Goal: Understand process/instructions: Learn how to perform a task or action

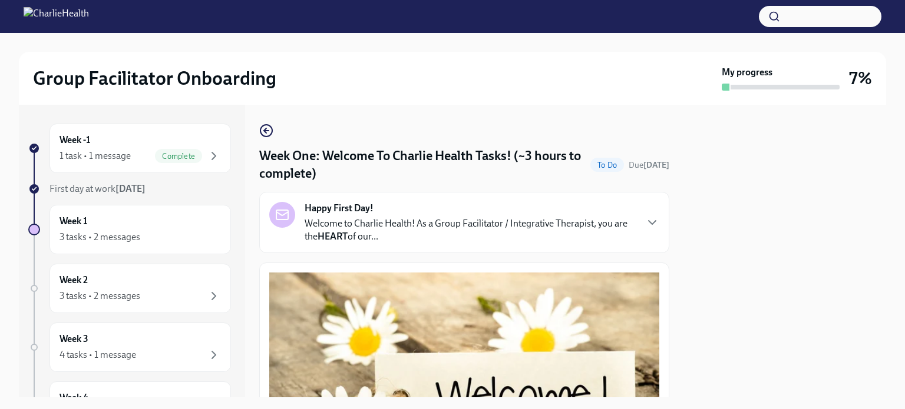
scroll to position [1597, 0]
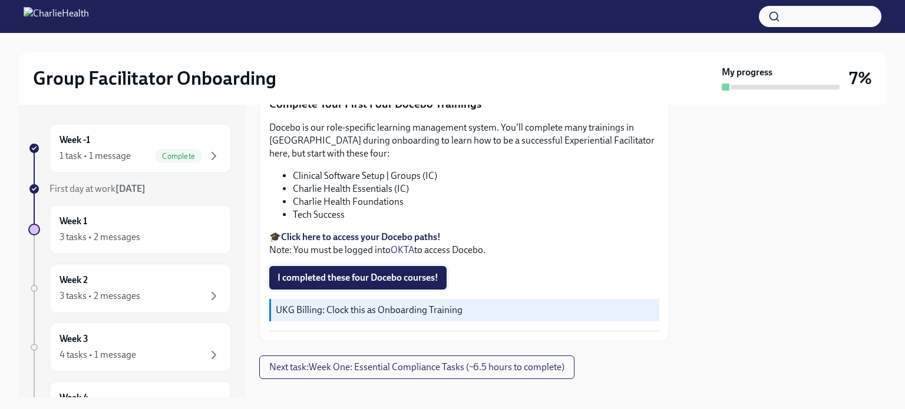
click at [350, 266] on button "I completed these four Docebo courses!" at bounding box center [357, 278] width 177 height 24
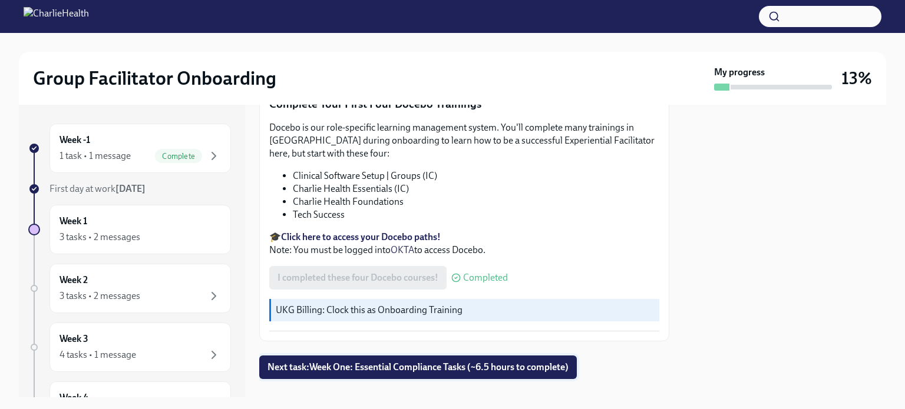
click at [485, 362] on span "Next task : Week One: Essential Compliance Tasks (~6.5 hours to complete)" at bounding box center [417, 368] width 301 height 12
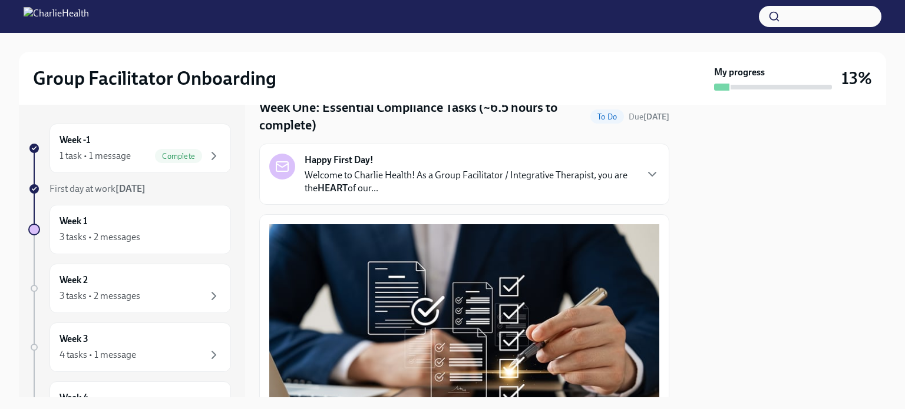
scroll to position [49, 0]
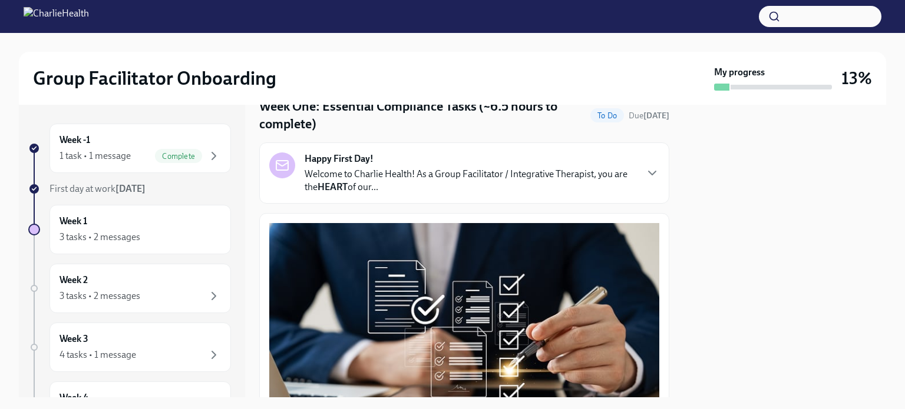
click at [500, 189] on p "Welcome to Charlie Health! As a Group Facilitator / Integrative Therapist, you …" at bounding box center [470, 181] width 331 height 26
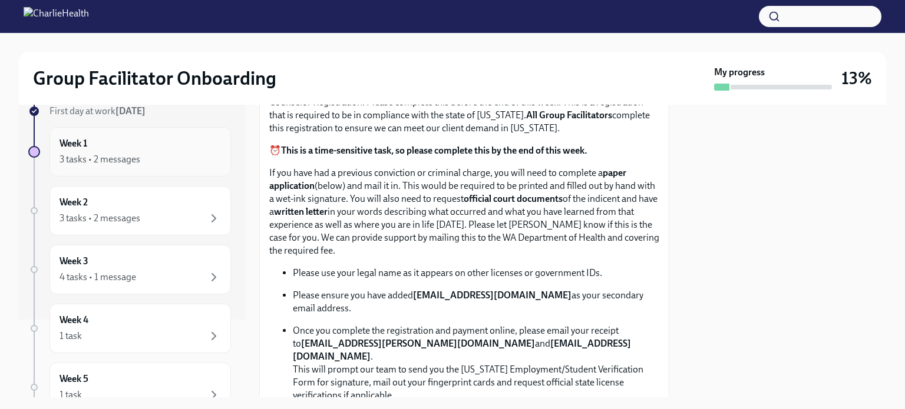
scroll to position [0, 0]
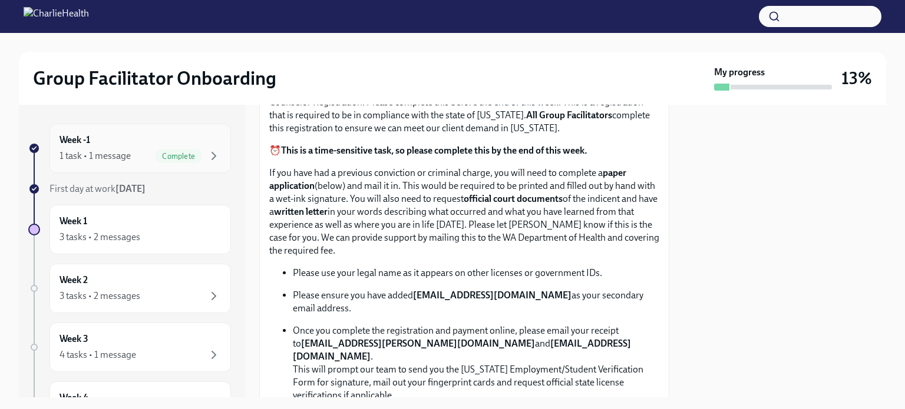
click at [92, 156] on div "1 task • 1 message" at bounding box center [94, 156] width 71 height 13
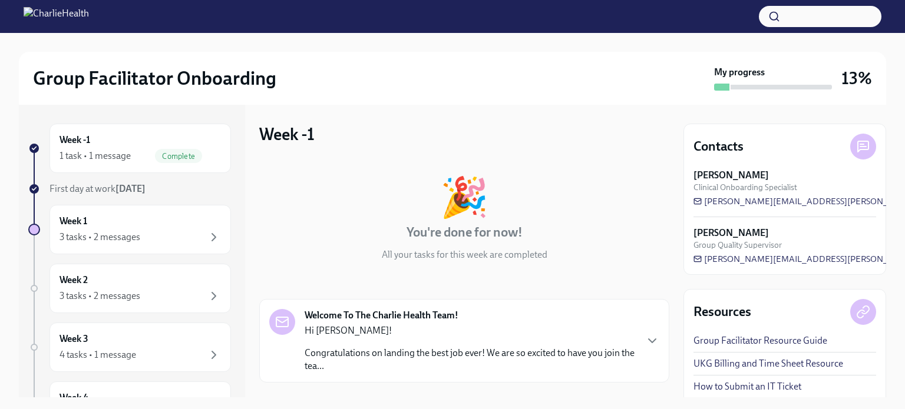
scroll to position [107, 0]
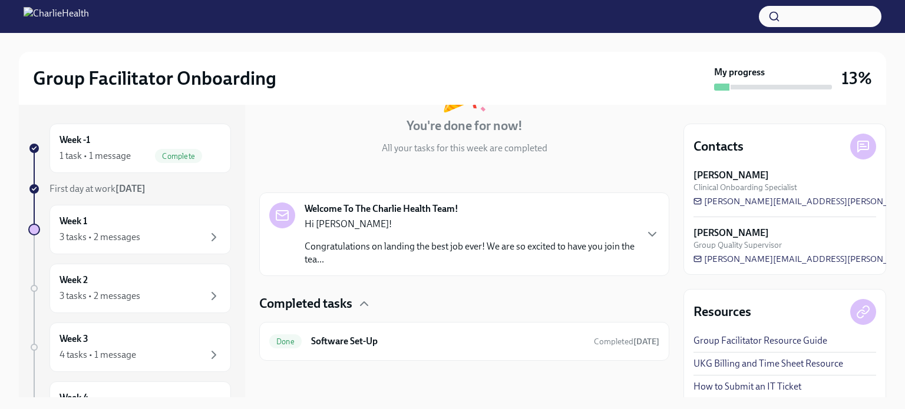
click at [448, 249] on p "Congratulations on landing the best job ever! We are so excited to have you joi…" at bounding box center [470, 253] width 331 height 26
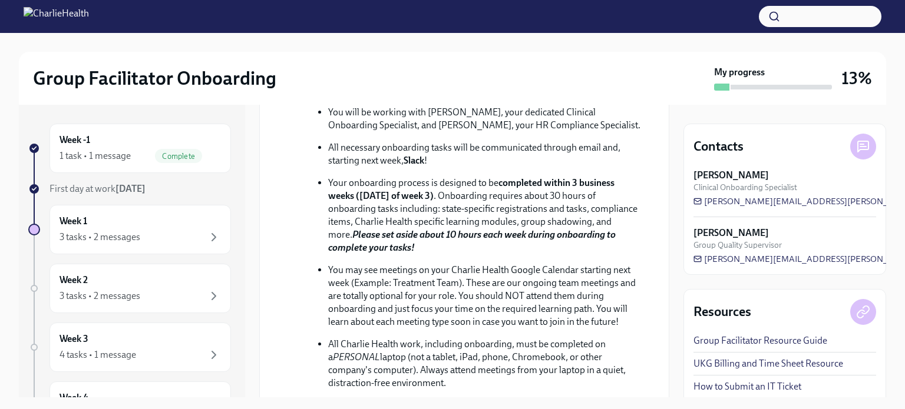
scroll to position [702, 0]
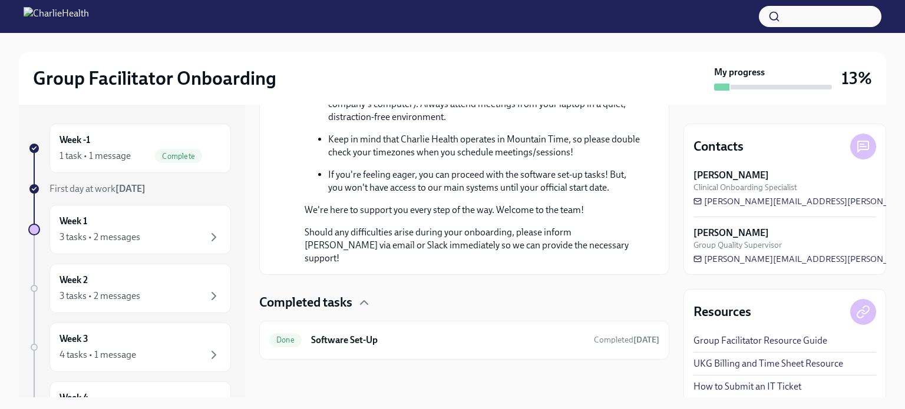
click at [91, 194] on div "First day at work [DATE]" at bounding box center [139, 189] width 181 height 13
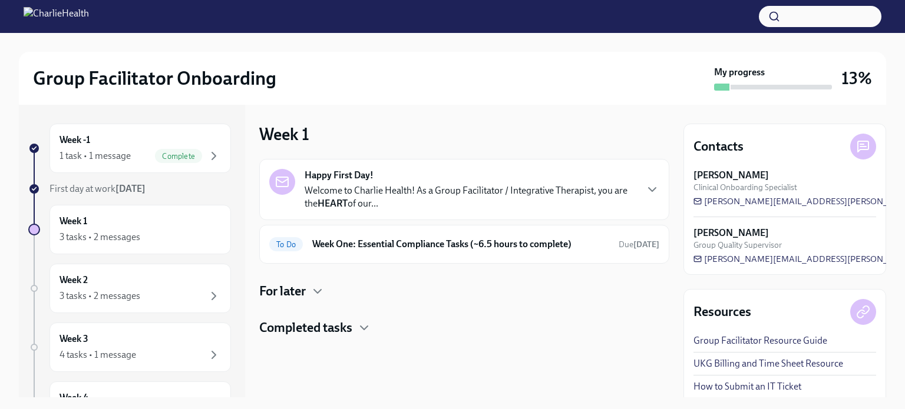
click at [345, 323] on h4 "Completed tasks" at bounding box center [305, 328] width 93 height 18
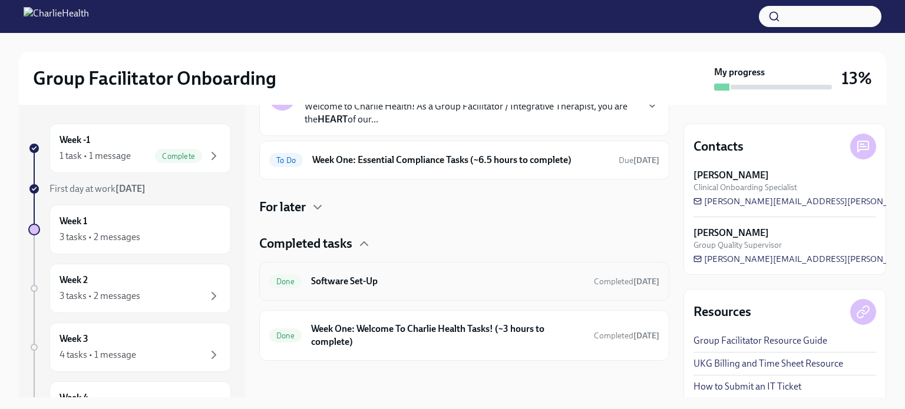
click at [414, 289] on div "Done Software Set-Up Completed [DATE]" at bounding box center [464, 281] width 390 height 19
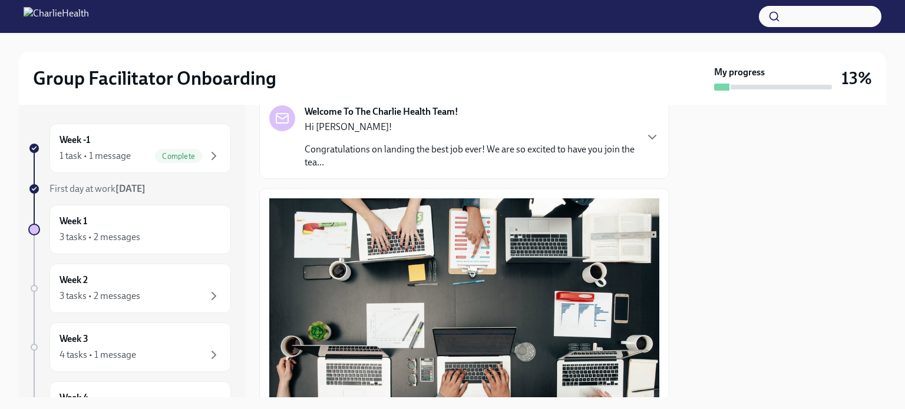
scroll to position [415, 0]
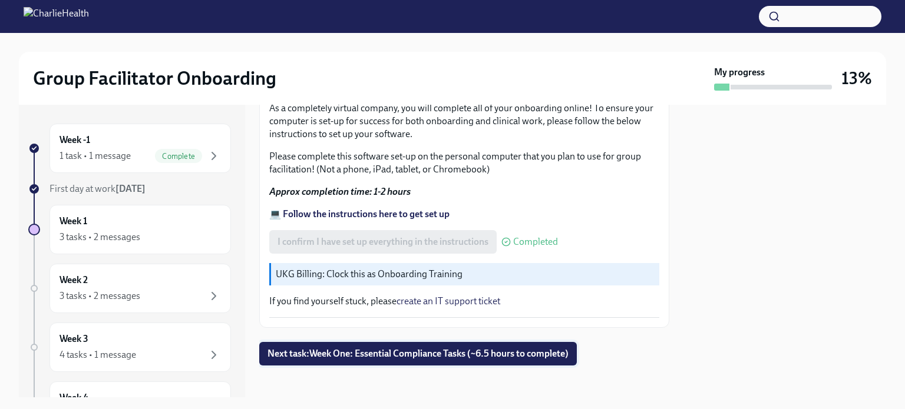
click at [367, 348] on span "Next task : Week One: Essential Compliance Tasks (~6.5 hours to complete)" at bounding box center [417, 354] width 301 height 12
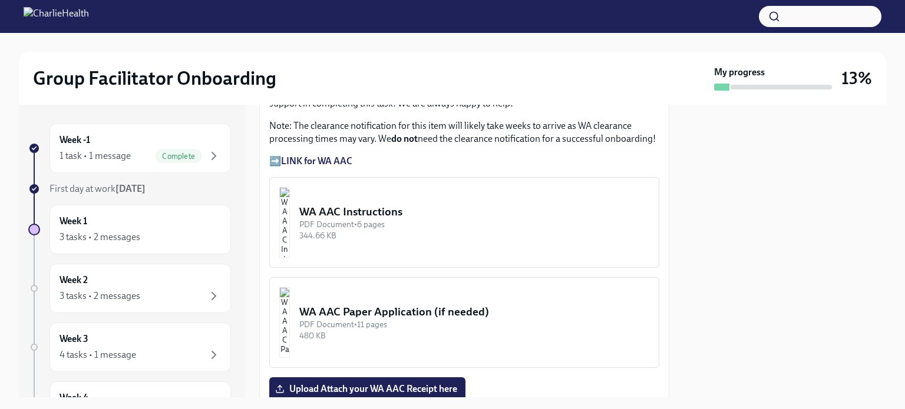
scroll to position [1026, 0]
click at [298, 154] on strong "LINK for WA AAC" at bounding box center [316, 159] width 71 height 11
click at [399, 203] on div "WA AAC Instructions" at bounding box center [474, 210] width 350 height 15
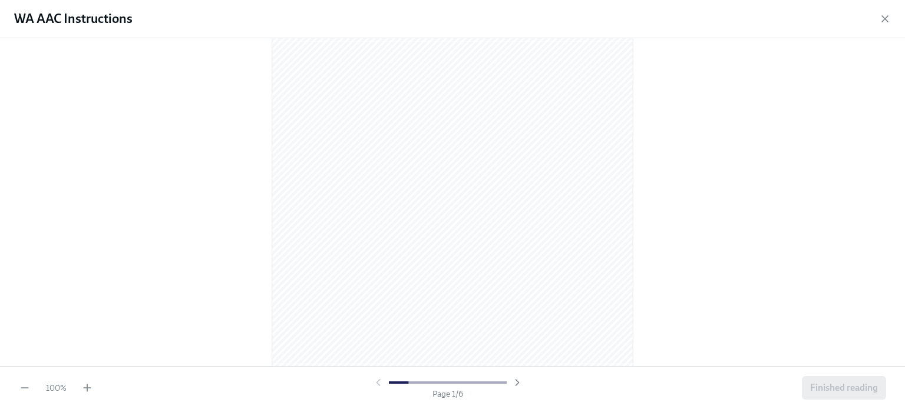
scroll to position [80, 0]
click at [85, 372] on div "40 % Page 2 / 6 Finished reading" at bounding box center [452, 387] width 905 height 43
click at [87, 386] on icon "button" at bounding box center [87, 388] width 0 height 7
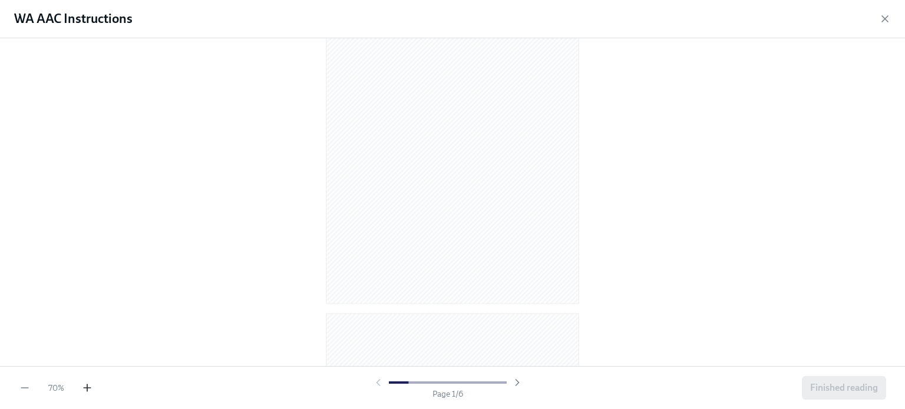
click at [87, 386] on icon "button" at bounding box center [87, 388] width 0 height 7
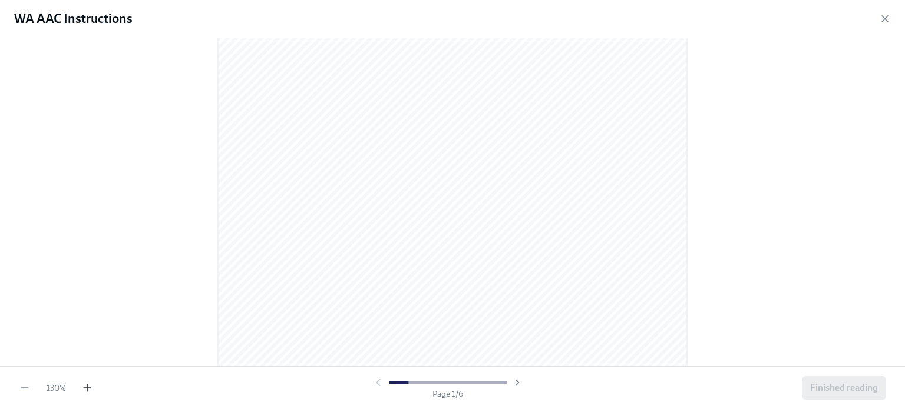
click at [87, 386] on icon "button" at bounding box center [87, 388] width 0 height 7
click at [881, 11] on div "WA AAC Instructions" at bounding box center [452, 19] width 905 height 38
click at [882, 16] on icon "button" at bounding box center [885, 19] width 6 height 6
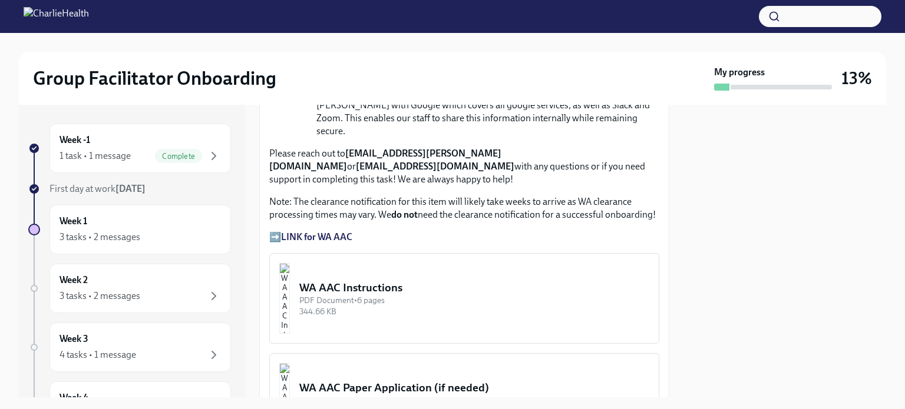
scroll to position [948, 0]
click at [325, 232] on strong "LINK for WA AAC" at bounding box center [316, 237] width 71 height 11
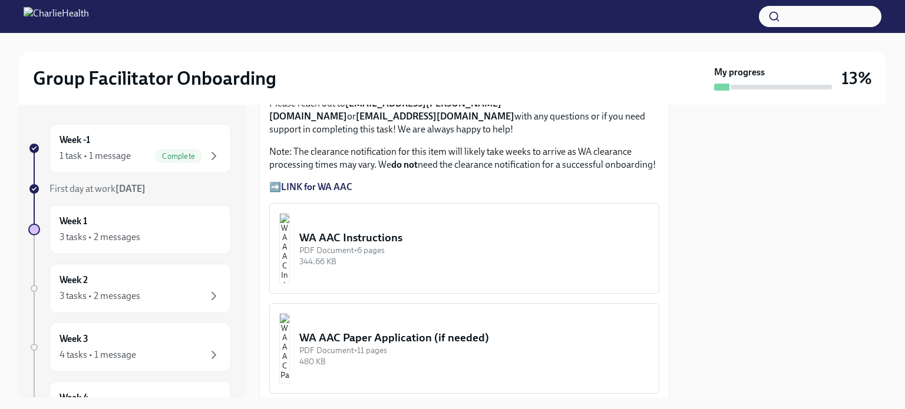
scroll to position [999, 0]
click at [408, 230] on div "WA AAC Instructions" at bounding box center [474, 237] width 350 height 15
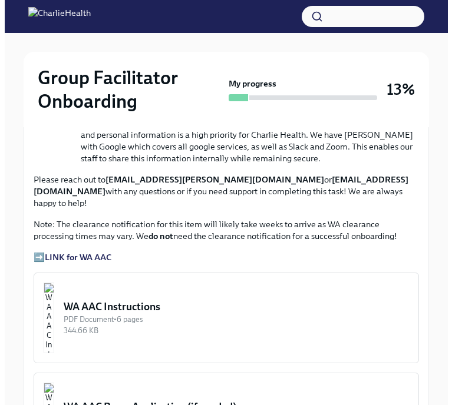
scroll to position [952, 0]
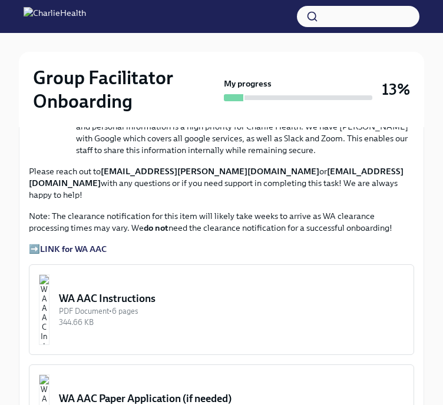
click at [243, 264] on button "WA AAC Instructions PDF Document • 6 pages 344.66 KB" at bounding box center [221, 309] width 385 height 91
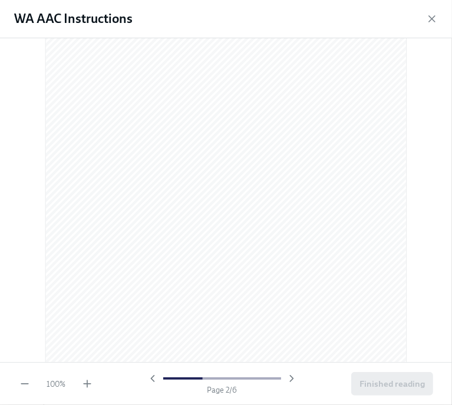
scroll to position [556, 0]
click at [91, 379] on icon "button" at bounding box center [87, 384] width 12 height 12
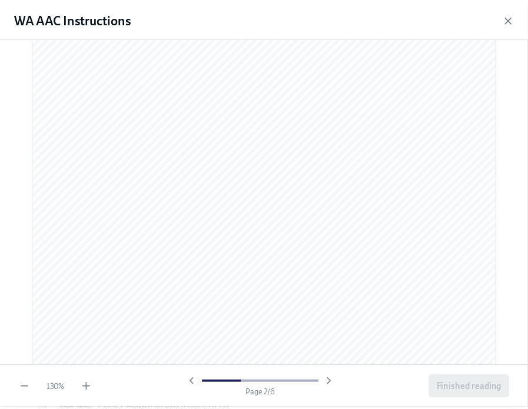
scroll to position [864, 0]
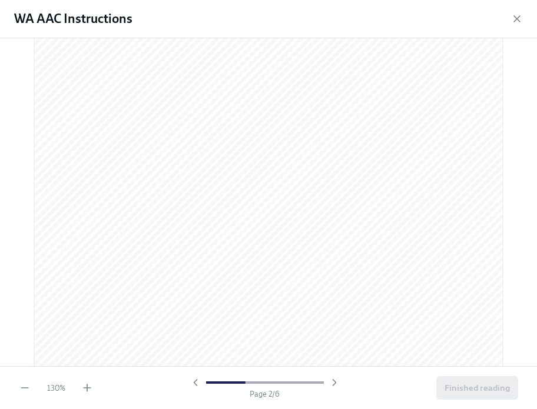
click at [516, 11] on div "WA AAC Instructions" at bounding box center [268, 19] width 537 height 38
click at [516, 16] on icon "button" at bounding box center [517, 19] width 12 height 12
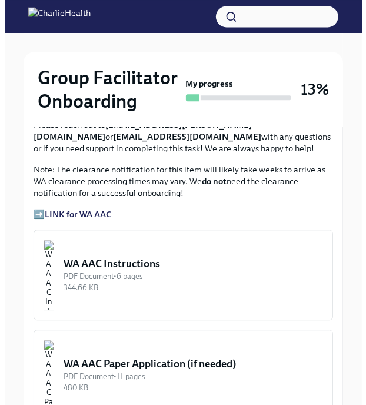
scroll to position [1049, 0]
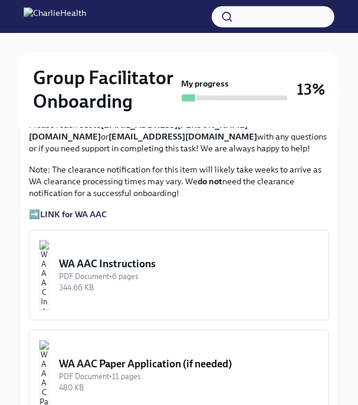
click at [169, 257] on div "WA AAC Instructions" at bounding box center [189, 264] width 260 height 14
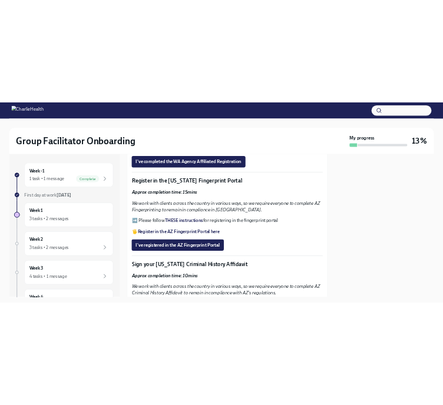
scroll to position [1320, 0]
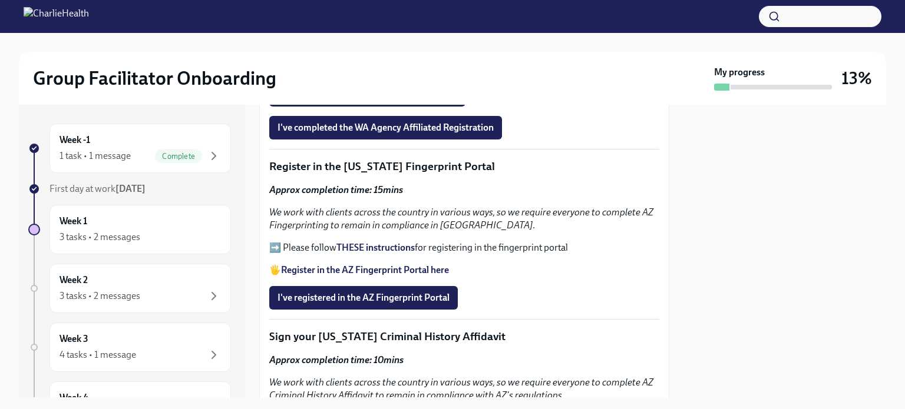
click at [362, 242] on strong "THESE instructions" at bounding box center [375, 247] width 78 height 11
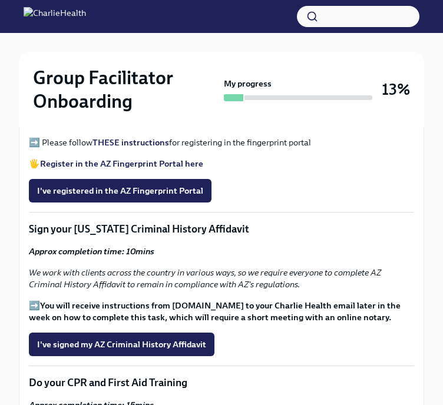
scroll to position [1435, 0]
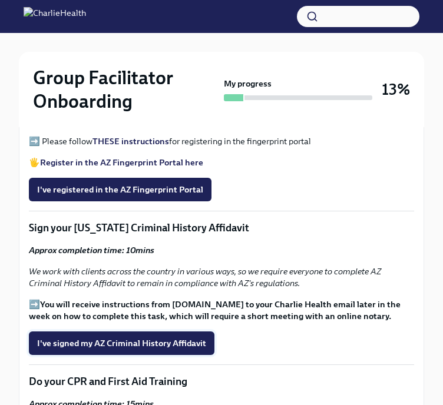
click at [167, 338] on span "I've signed my AZ Criminal History Affidavit" at bounding box center [121, 344] width 169 height 12
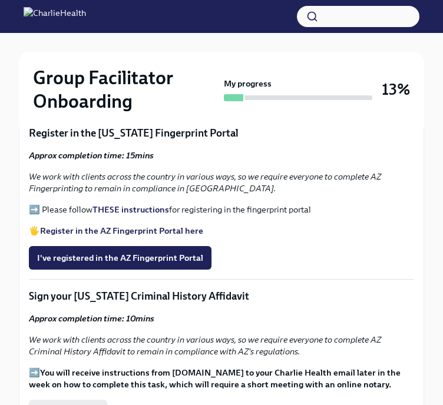
scroll to position [1367, 0]
click at [156, 252] on span "I've registered in the AZ Fingerprint Portal" at bounding box center [120, 258] width 166 height 12
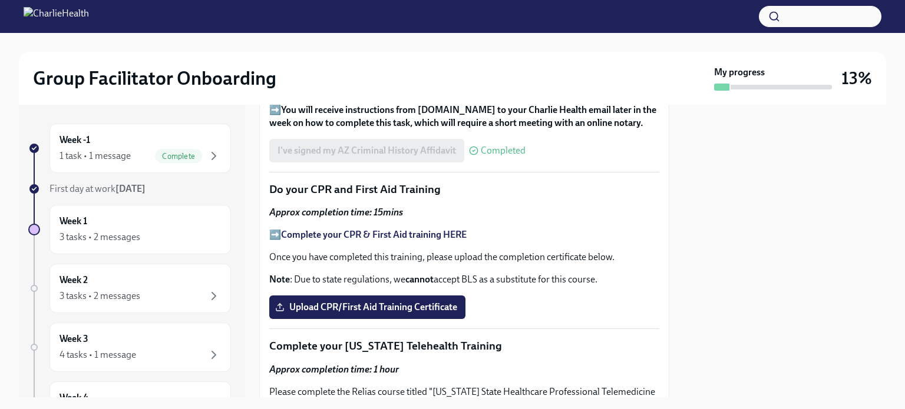
scroll to position [1626, 0]
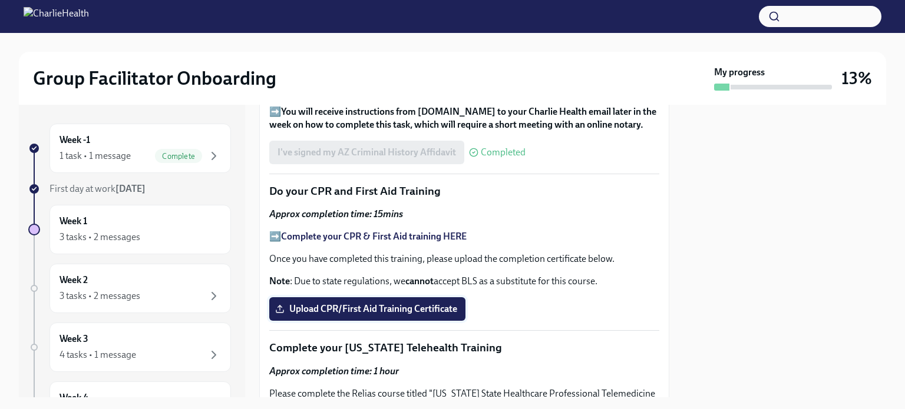
click at [381, 303] on span "Upload CPR/First Aid Training Certificate" at bounding box center [367, 309] width 180 height 12
click at [0, 0] on input "Upload CPR/First Aid Training Certificate" at bounding box center [0, 0] width 0 height 0
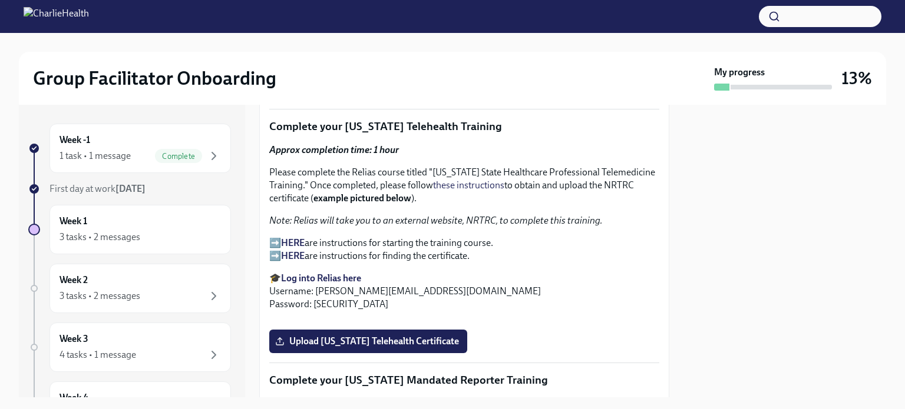
scroll to position [1849, 0]
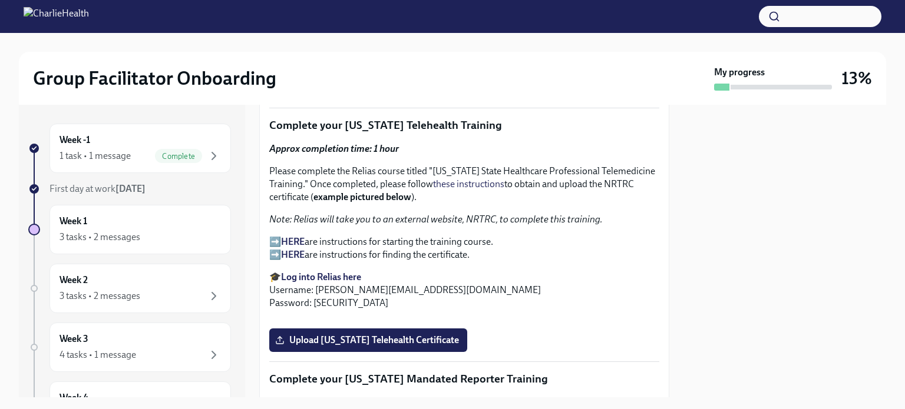
click at [342, 272] on strong "Log into Relias here" at bounding box center [321, 277] width 80 height 11
click at [290, 236] on strong "HERE" at bounding box center [293, 241] width 24 height 11
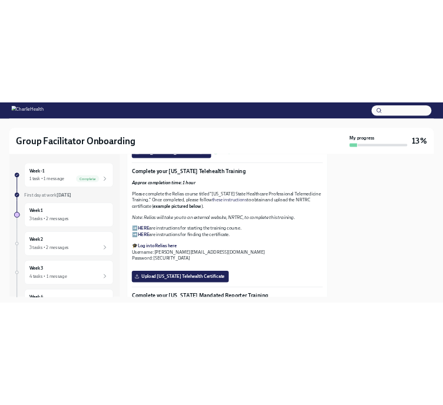
scroll to position [1828, 0]
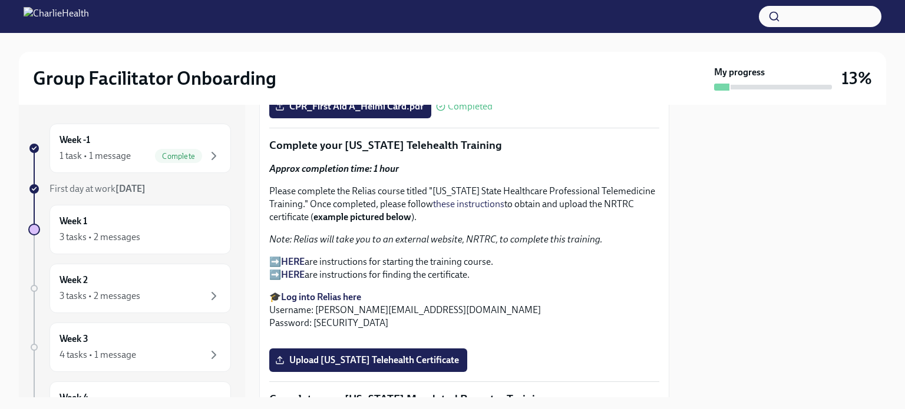
click at [504, 234] on em "Note: Relias will take you to an external website, NRTRC, to complete this trai…" at bounding box center [435, 239] width 333 height 11
